Goal: Information Seeking & Learning: Learn about a topic

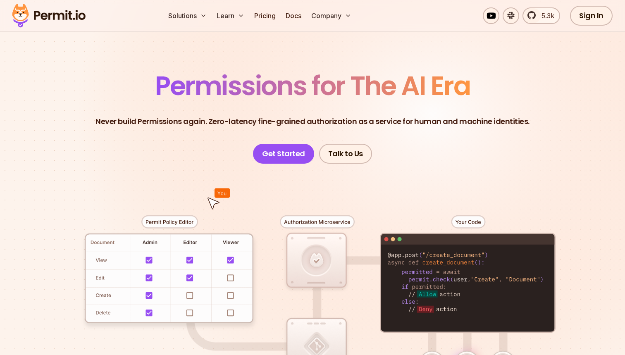
scroll to position [67, 0]
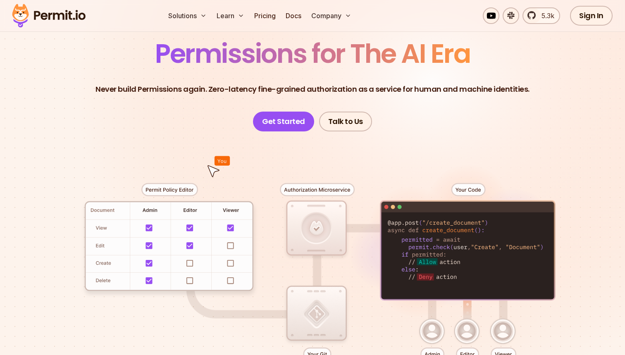
drag, startPoint x: 423, startPoint y: 245, endPoint x: 456, endPoint y: 248, distance: 33.2
click at [456, 248] on div at bounding box center [312, 284] width 579 height 304
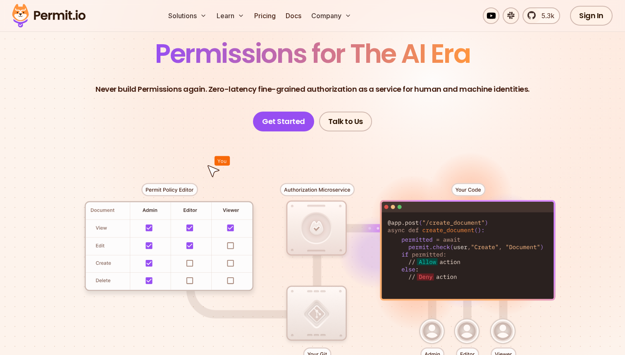
drag, startPoint x: 456, startPoint y: 248, endPoint x: 429, endPoint y: 247, distance: 26.5
click at [430, 247] on div at bounding box center [312, 284] width 579 height 304
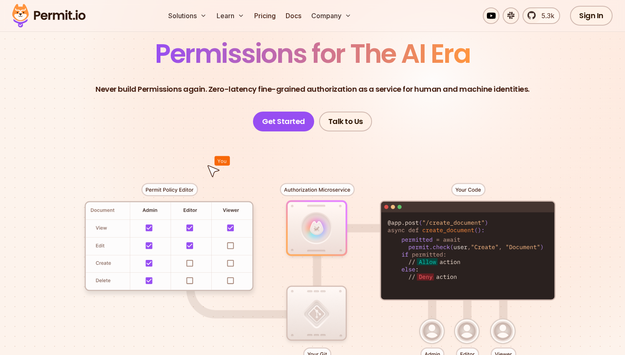
click at [429, 247] on div at bounding box center [312, 284] width 579 height 304
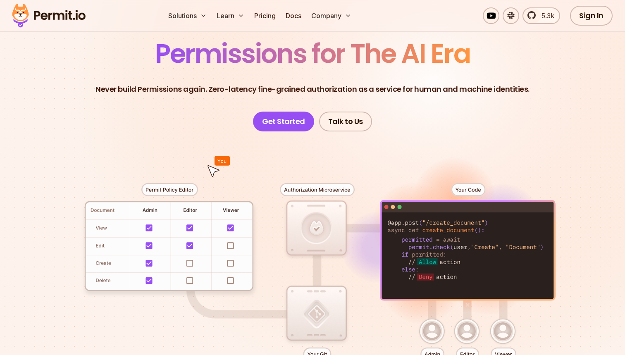
click at [317, 228] on div at bounding box center [312, 284] width 579 height 304
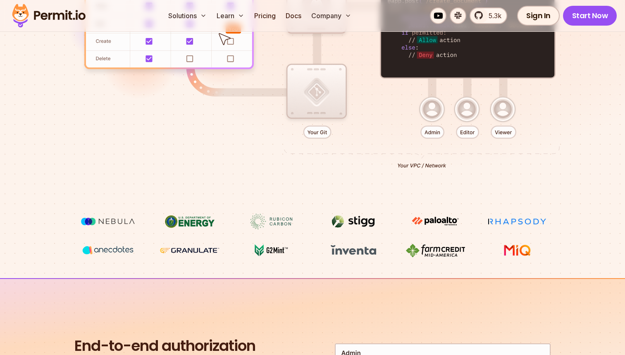
scroll to position [321, 0]
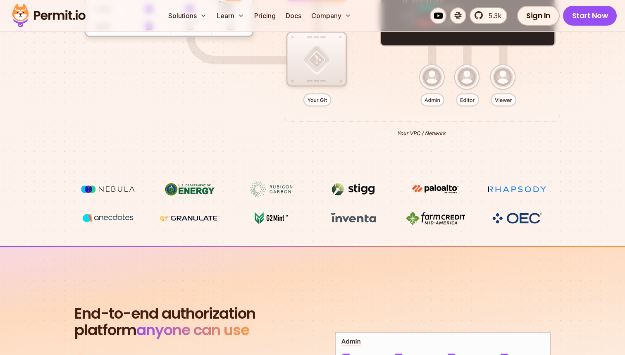
drag, startPoint x: 398, startPoint y: 132, endPoint x: 455, endPoint y: 132, distance: 57.5
click at [457, 132] on div at bounding box center [312, 29] width 579 height 304
drag, startPoint x: 447, startPoint y: 132, endPoint x: 386, endPoint y: 132, distance: 60.4
click at [386, 132] on div at bounding box center [312, 29] width 579 height 304
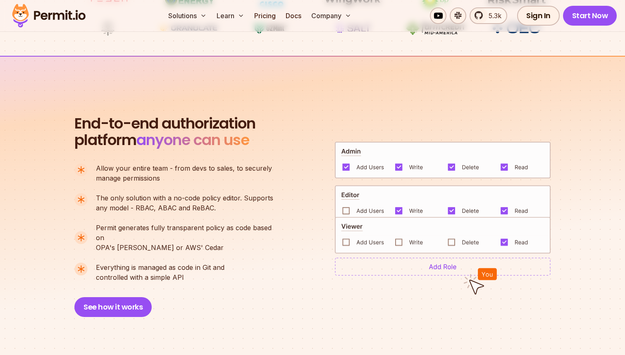
scroll to position [514, 0]
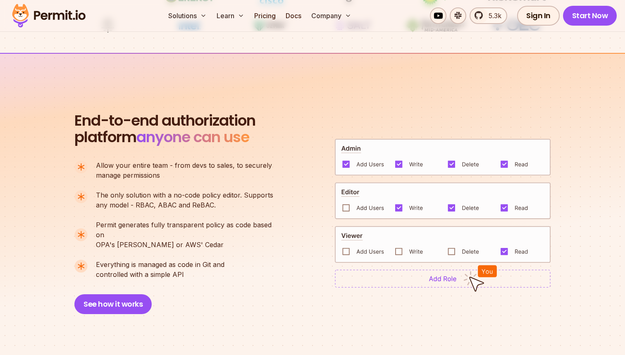
click at [343, 205] on img at bounding box center [443, 200] width 216 height 37
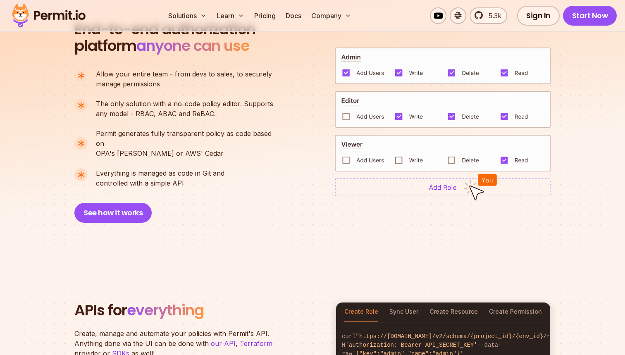
scroll to position [616, 0]
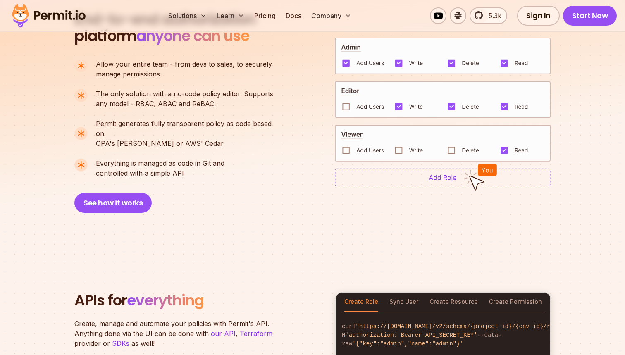
click at [355, 205] on section "End-to-end authorization platform anyone can use A no-code authorization platfo…" at bounding box center [312, 102] width 625 height 301
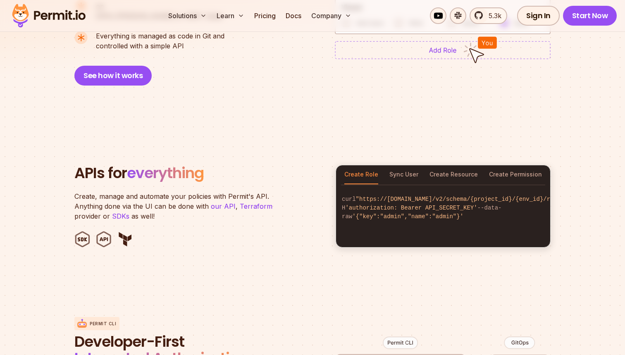
scroll to position [763, 0]
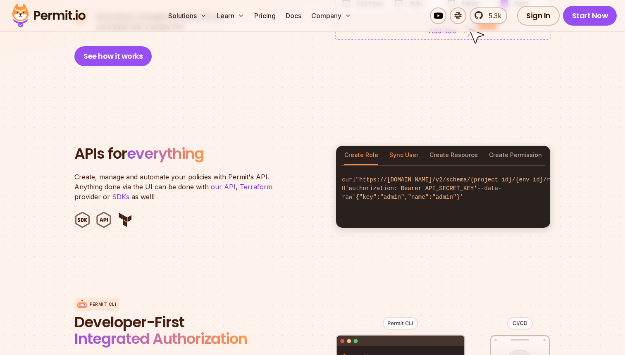
click at [407, 148] on button "Sync User" at bounding box center [404, 155] width 29 height 19
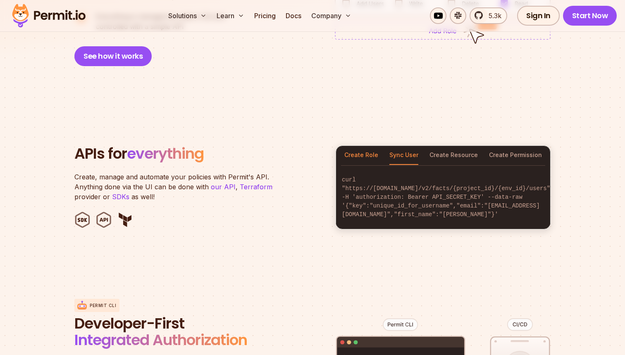
click at [368, 146] on button "Create Role" at bounding box center [361, 155] width 34 height 19
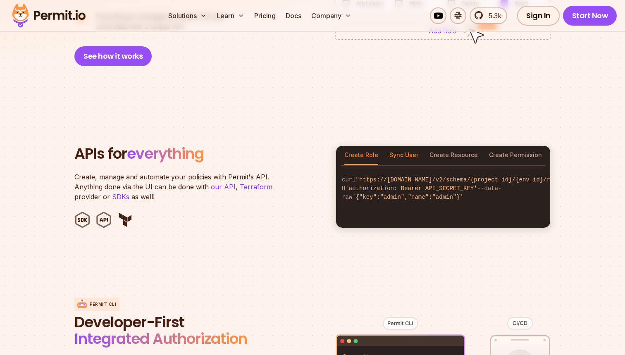
click at [397, 146] on button "Sync User" at bounding box center [404, 155] width 29 height 19
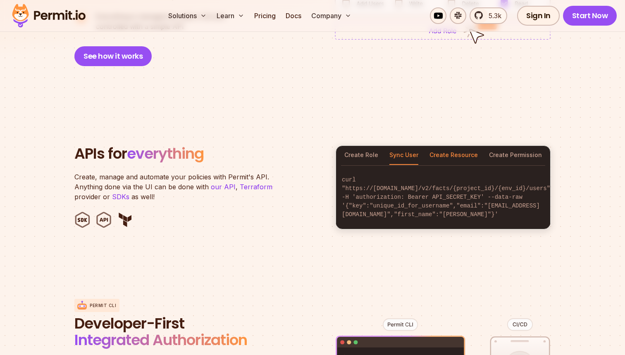
click at [443, 146] on button "Create Resource" at bounding box center [454, 155] width 48 height 19
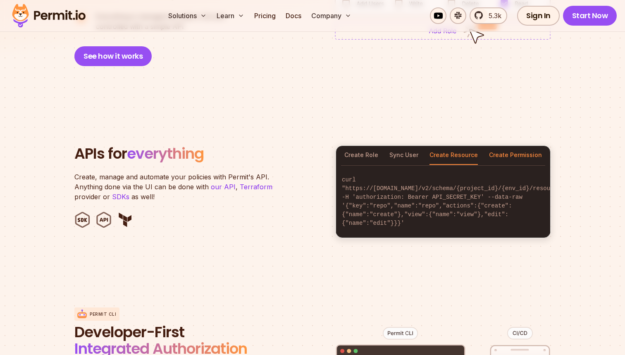
click at [501, 146] on button "Create Permission" at bounding box center [515, 155] width 53 height 19
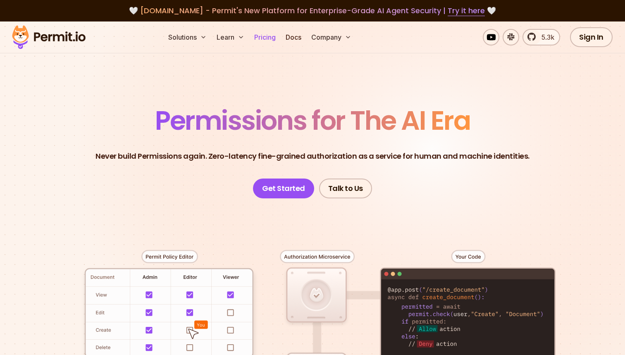
scroll to position [0, 0]
click at [268, 37] on link "Pricing" at bounding box center [265, 37] width 28 height 17
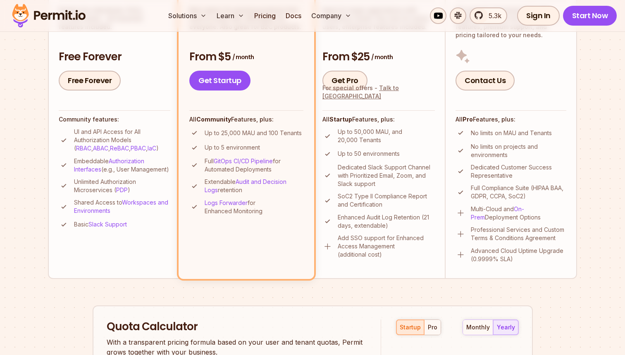
scroll to position [258, 0]
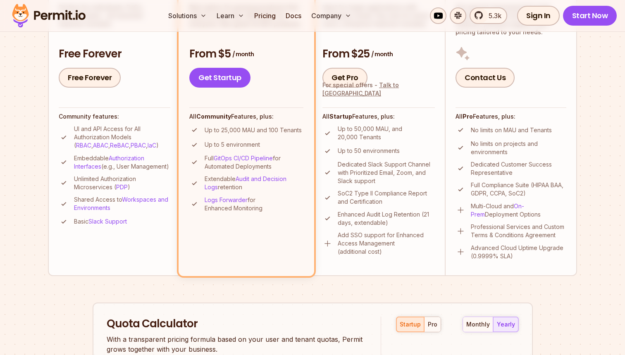
click at [251, 141] on p "Up to 5 environment" at bounding box center [232, 145] width 55 height 8
click at [269, 127] on p "Up to 25,000 MAU and 100 Tenants" at bounding box center [253, 130] width 97 height 8
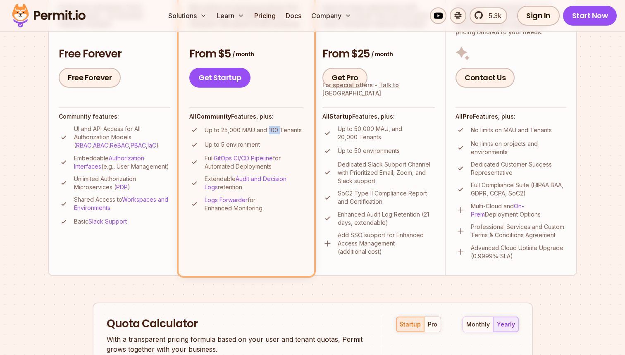
click at [269, 127] on p "Up to 25,000 MAU and 100 Tenants" at bounding box center [253, 130] width 97 height 8
click at [277, 127] on p "Up to 25,000 MAU and 100 Tenants" at bounding box center [253, 130] width 97 height 8
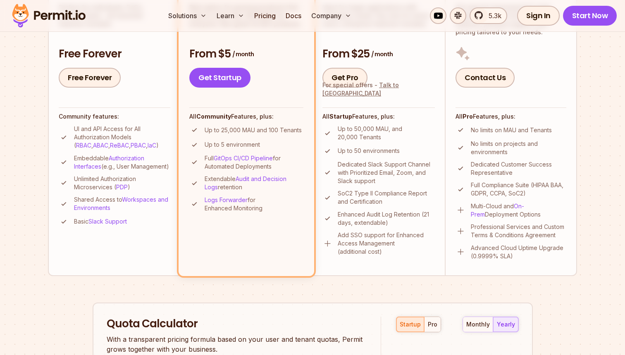
click at [277, 127] on p "Up to 25,000 MAU and 100 Tenants" at bounding box center [253, 130] width 97 height 8
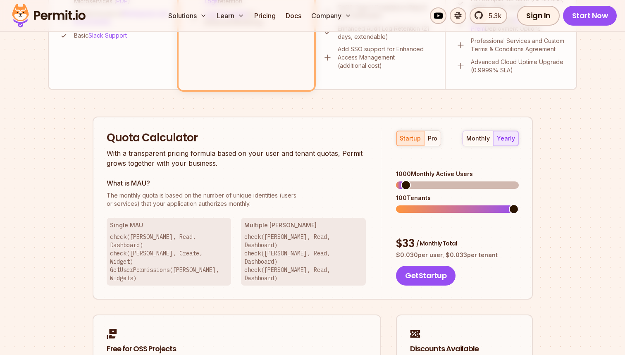
scroll to position [449, 0]
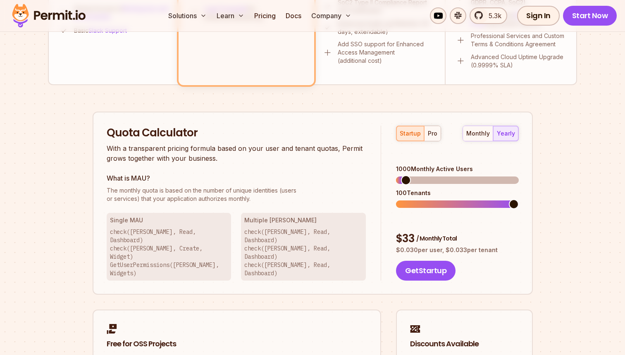
click at [277, 191] on span "The monthly quota is based on the number of unique identities (users" at bounding box center [237, 191] width 260 height 8
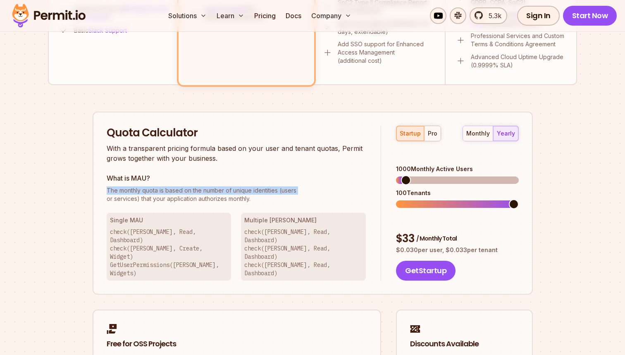
click at [261, 201] on p "The monthly quota is based on the number of unique identities (users or service…" at bounding box center [237, 195] width 260 height 17
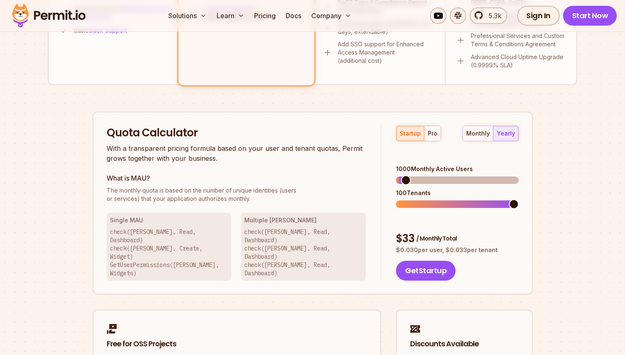
click at [261, 201] on p "The monthly quota is based on the number of unique identities (users or service…" at bounding box center [237, 195] width 260 height 17
click at [250, 200] on p "The monthly quota is based on the number of unique identities (users or service…" at bounding box center [237, 195] width 260 height 17
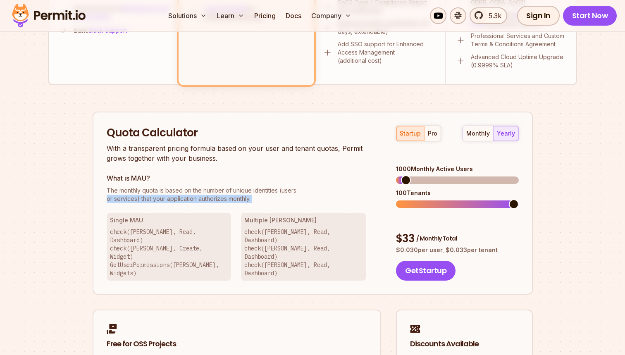
click at [265, 191] on span "The monthly quota is based on the number of unique identities (users" at bounding box center [237, 191] width 260 height 8
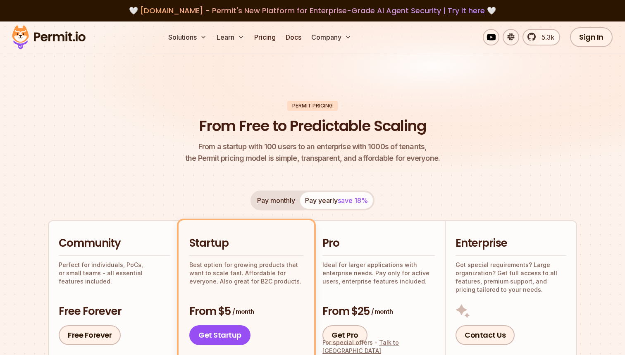
scroll to position [0, 0]
click at [305, 36] on link "Docs" at bounding box center [293, 37] width 22 height 17
